Goal: Information Seeking & Learning: Learn about a topic

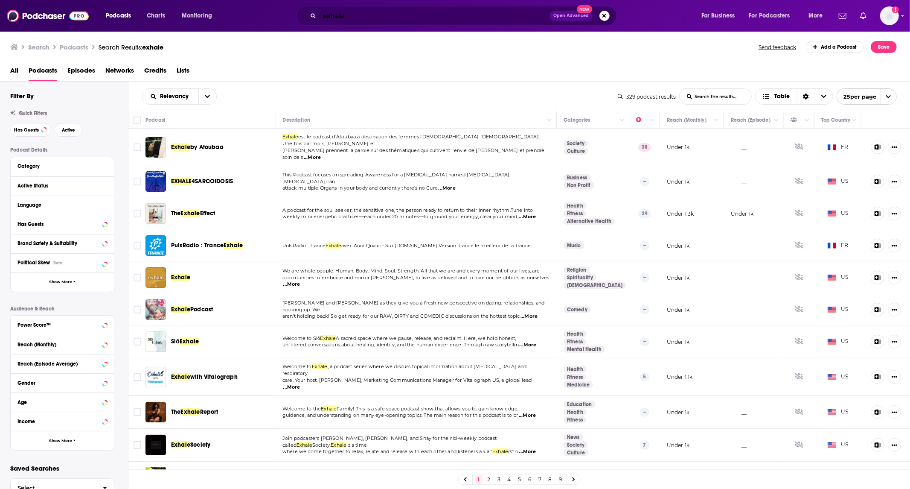
click at [403, 17] on input "exhale" at bounding box center [435, 16] width 230 height 14
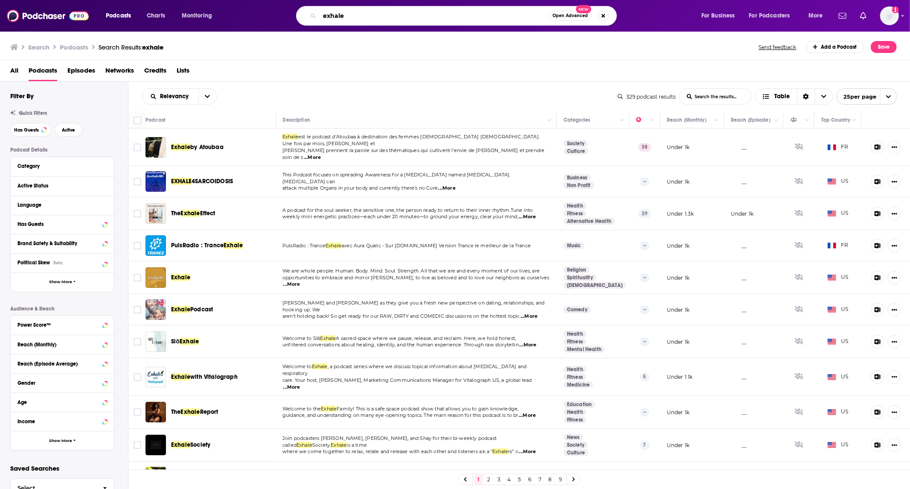
click at [403, 17] on input "exhale" at bounding box center [434, 16] width 229 height 14
type input "footnote famous"
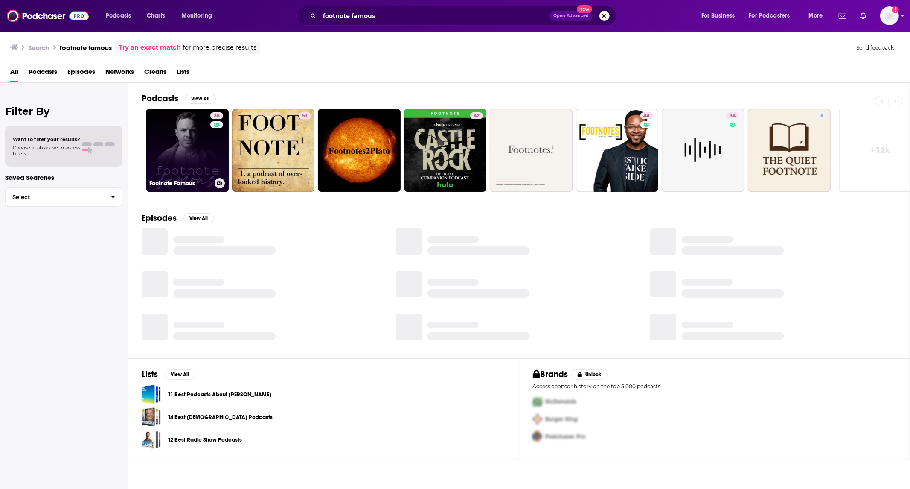
click at [177, 141] on link "38 Footnote Famous" at bounding box center [187, 150] width 83 height 83
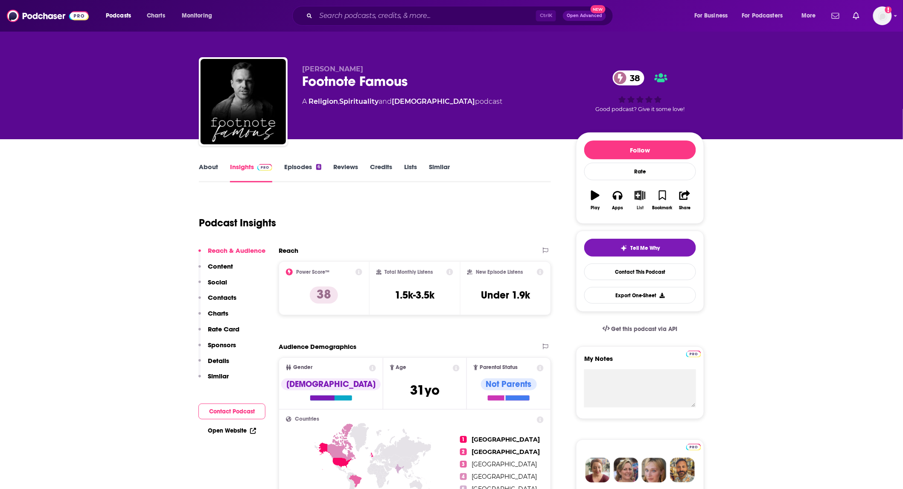
click at [640, 201] on button "List" at bounding box center [640, 200] width 22 height 31
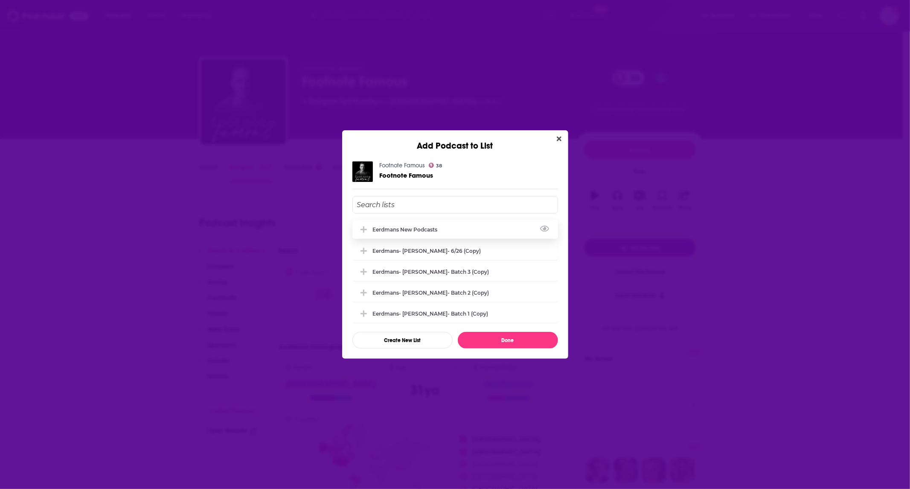
click at [441, 227] on div "Eerdmans new podcasts" at bounding box center [408, 229] width 70 height 6
click at [515, 343] on button "Done" at bounding box center [508, 340] width 100 height 17
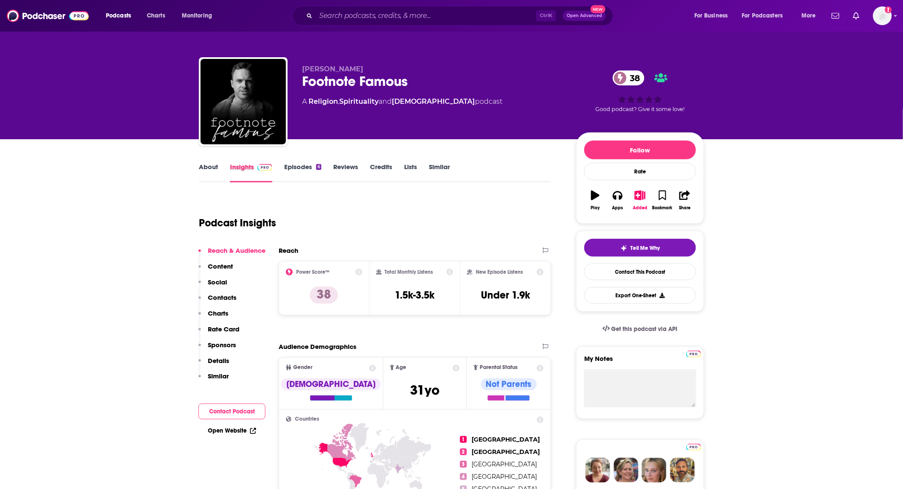
click at [282, 168] on div "Insights" at bounding box center [257, 173] width 54 height 20
click at [300, 168] on link "Episodes 6" at bounding box center [302, 173] width 37 height 20
